Goal: Information Seeking & Learning: Learn about a topic

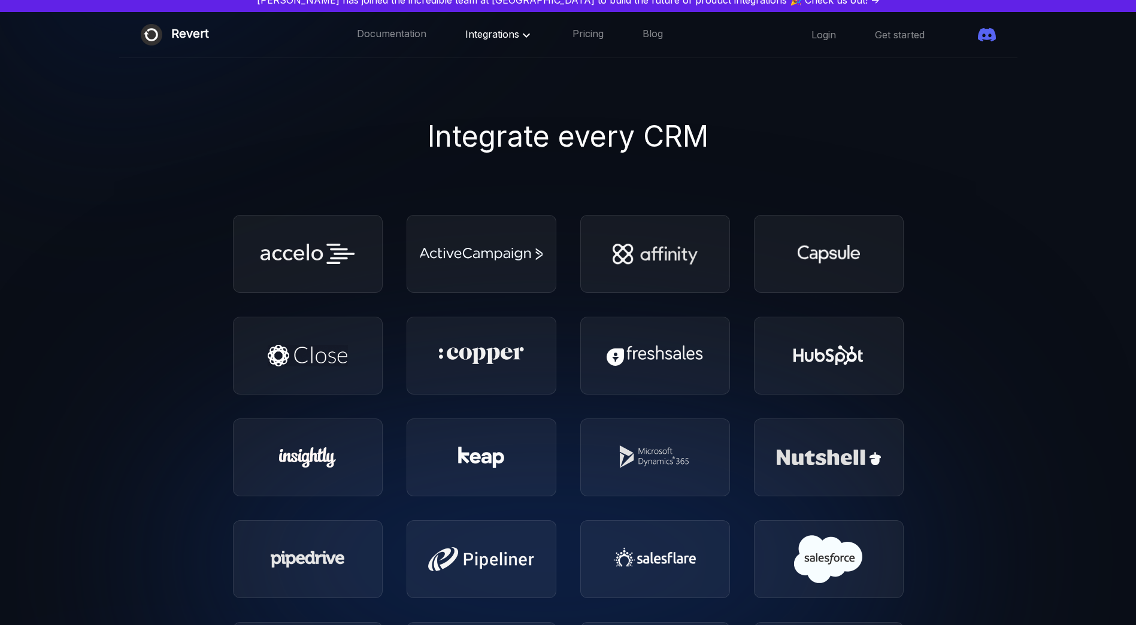
scroll to position [5, 0]
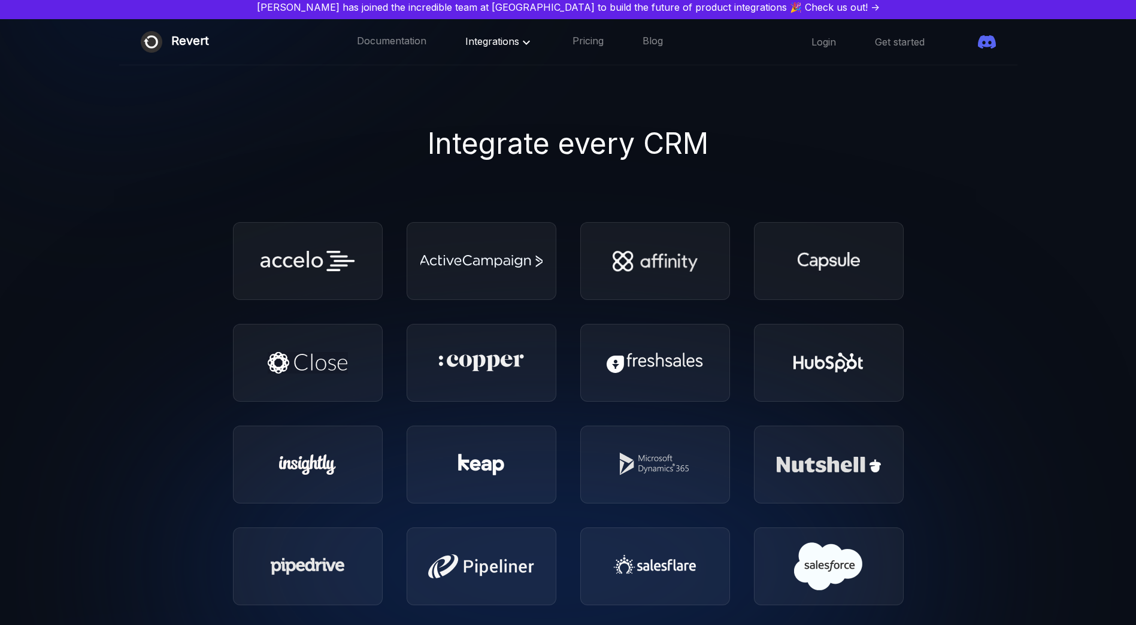
click at [486, 42] on span "Integrations" at bounding box center [499, 41] width 68 height 12
click at [486, 138] on link "STORAGE" at bounding box center [508, 144] width 85 height 24
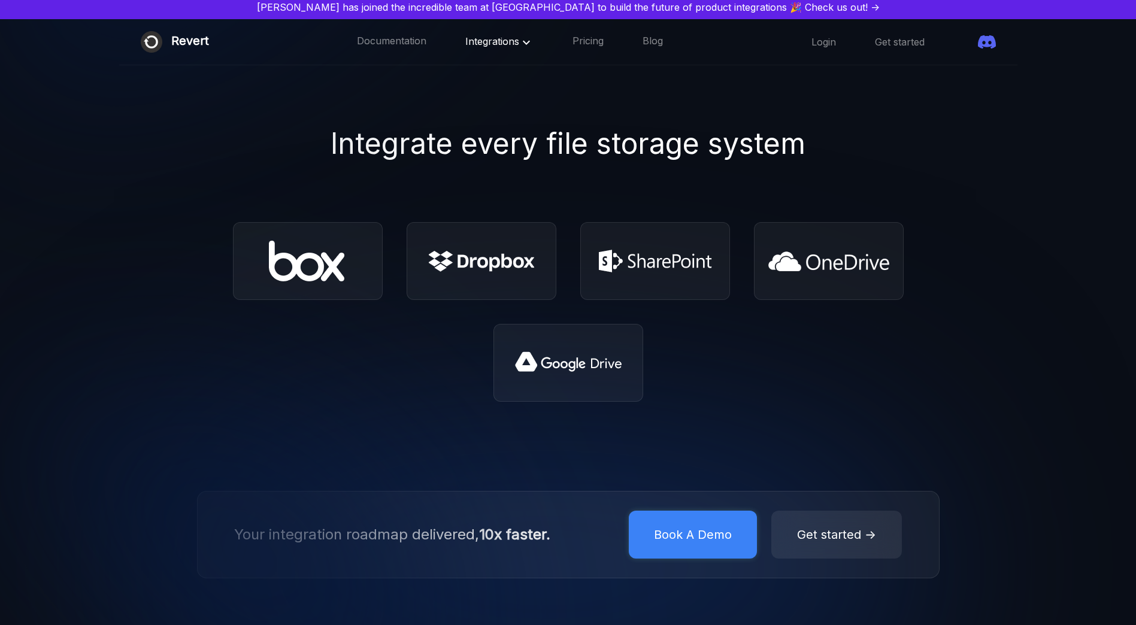
click at [474, 35] on span "Integrations" at bounding box center [499, 41] width 68 height 12
click at [489, 117] on link "ACCOUNTING" at bounding box center [508, 120] width 85 height 24
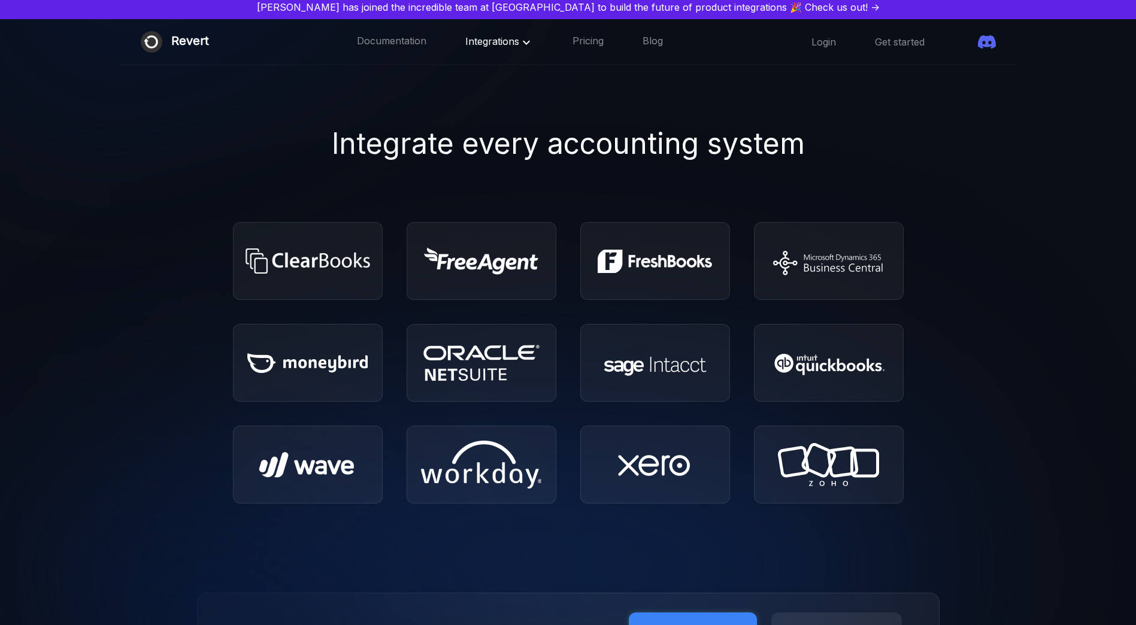
click at [482, 37] on span "Integrations" at bounding box center [499, 41] width 68 height 12
click at [497, 93] on link "TICKETING" at bounding box center [508, 96] width 85 height 24
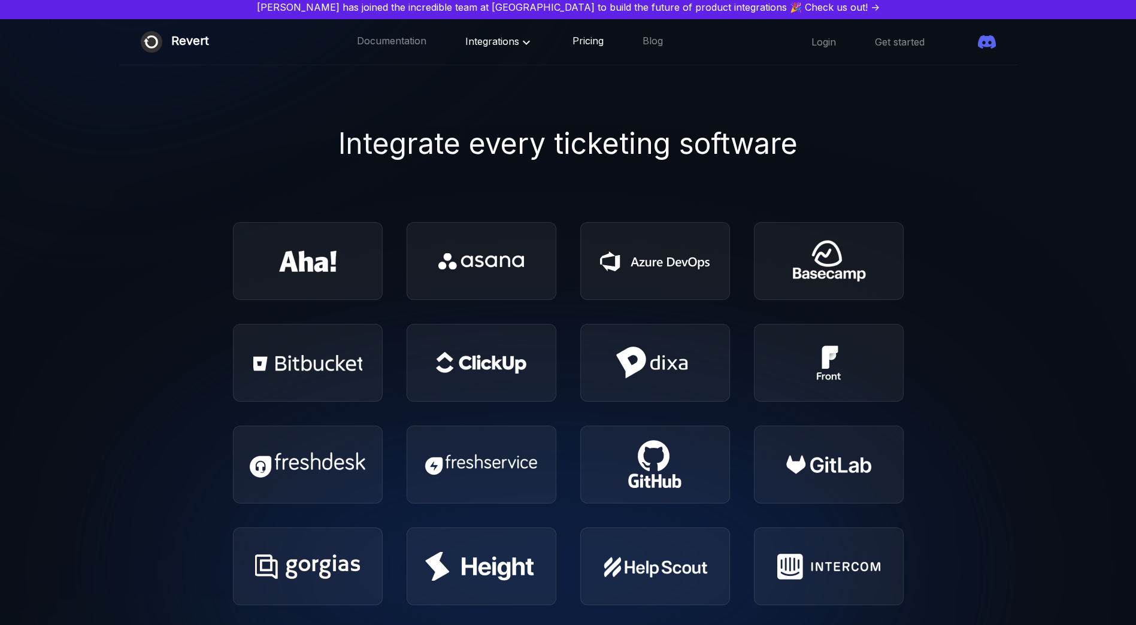
click at [573, 47] on link "Pricing" at bounding box center [588, 42] width 31 height 16
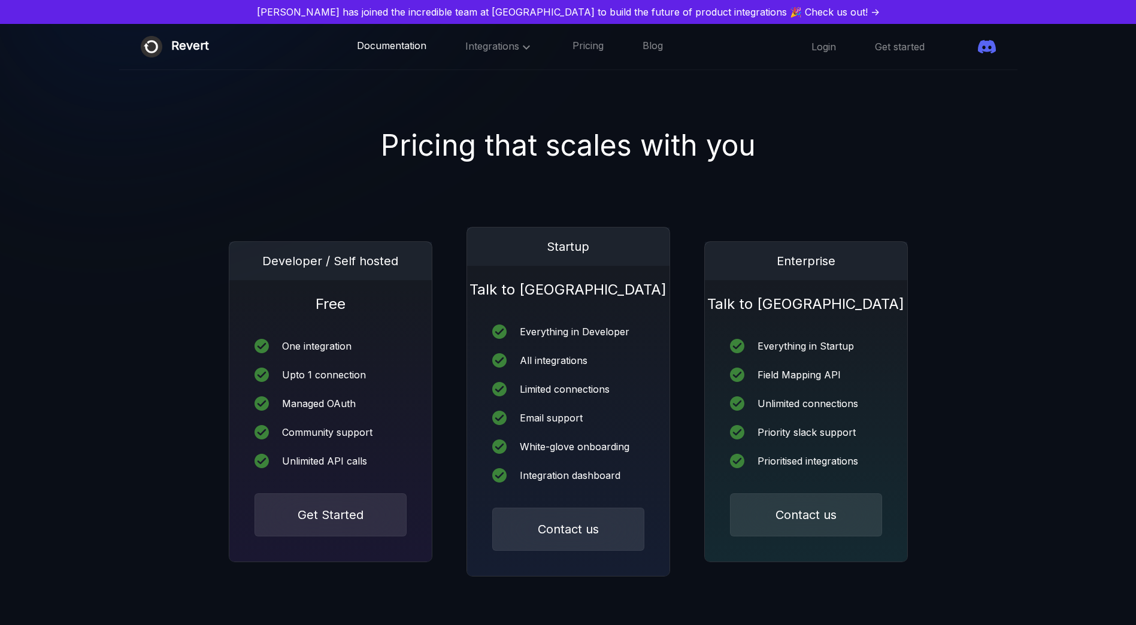
click at [373, 45] on link "Documentation" at bounding box center [391, 47] width 69 height 16
click at [964, 47] on span at bounding box center [964, 47] width 0 height 0
click at [489, 41] on span "Integrations" at bounding box center [499, 46] width 68 height 12
click at [712, 147] on div "Pricing that scales with you" at bounding box center [568, 145] width 1136 height 43
click at [338, 102] on img at bounding box center [327, 57] width 678 height 411
